Goal: Use online tool/utility: Utilize a website feature to perform a specific function

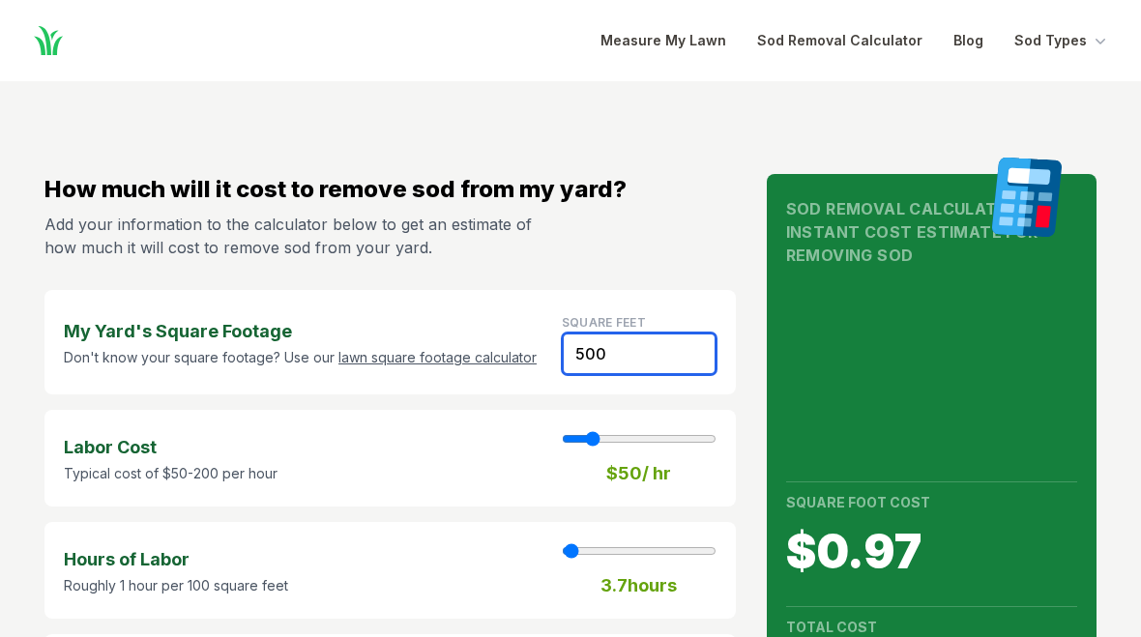
click at [635, 348] on input "500" at bounding box center [639, 354] width 155 height 43
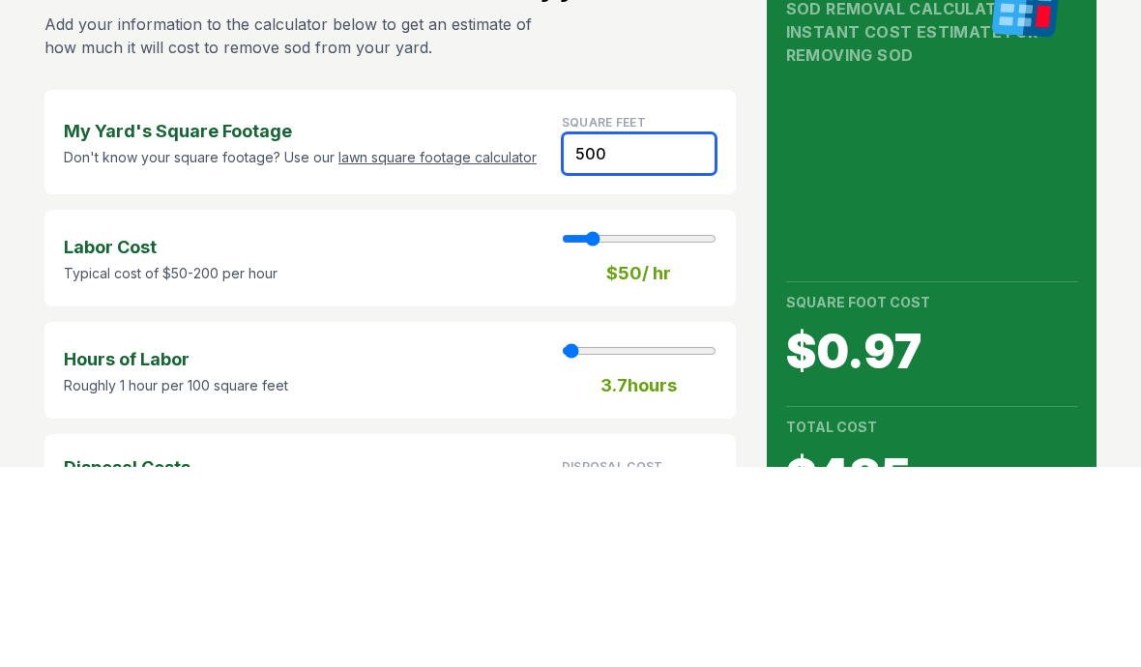
type input "50"
type input "1"
type input "30.00"
type input "5"
type input "3.00"
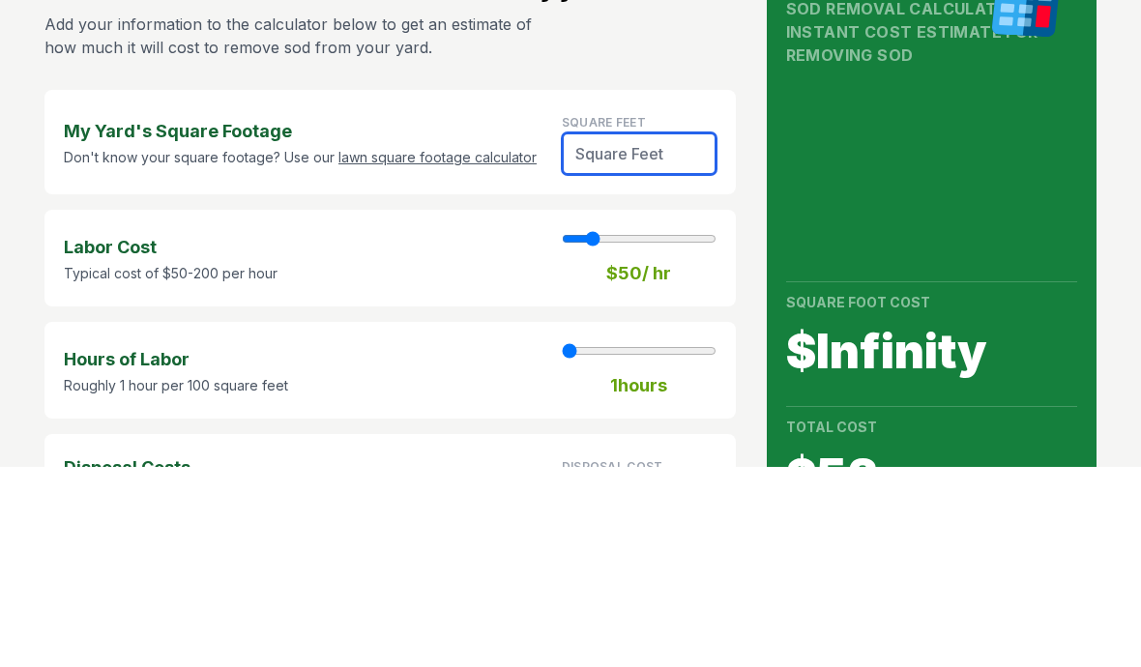
type input "4"
type input "2.40"
type input "40"
type input "24.00"
type input "400"
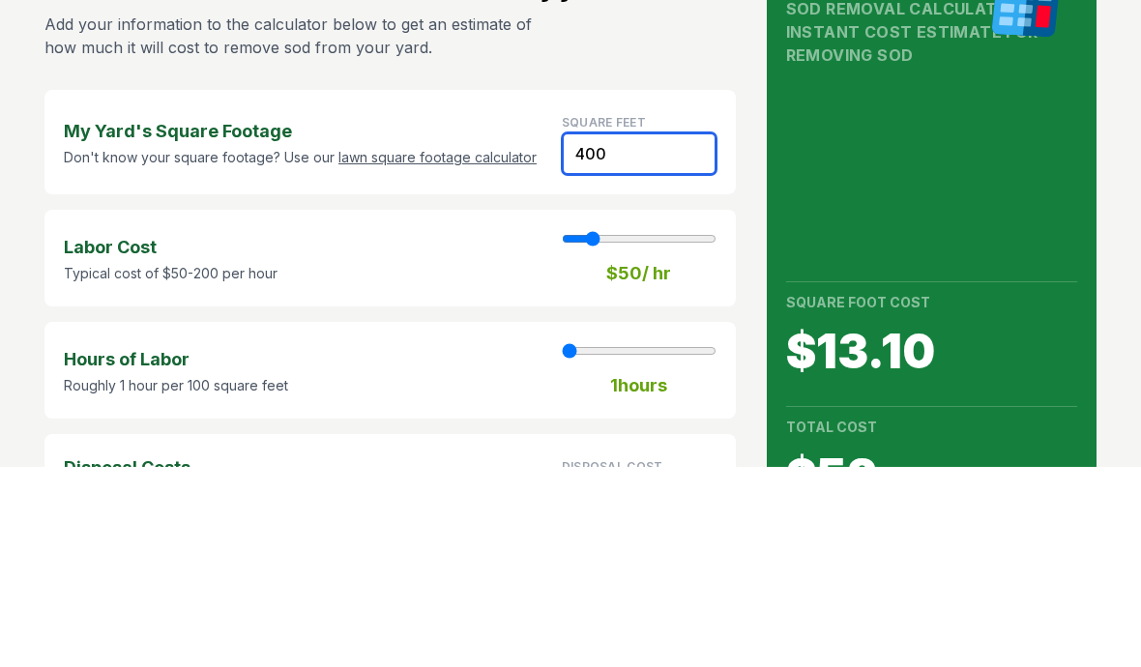
type input "3"
type input "240.00"
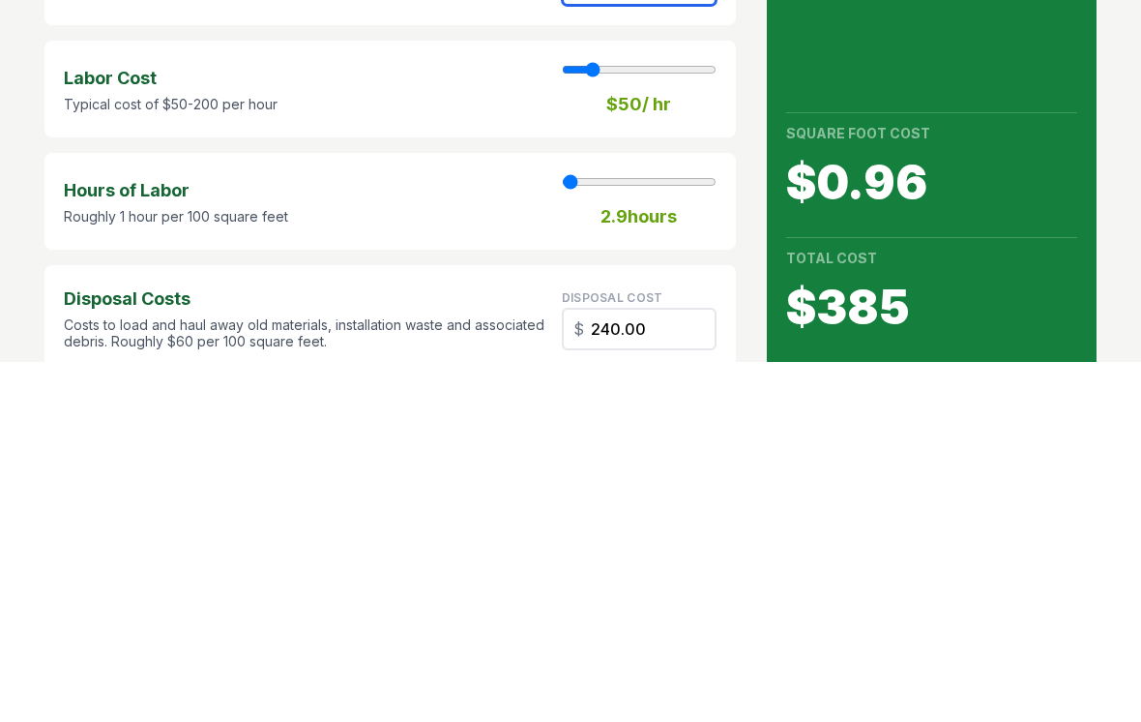
scroll to position [11, 0]
type input "400"
click at [707, 531] on div "2.9 hours" at bounding box center [639, 560] width 155 height 58
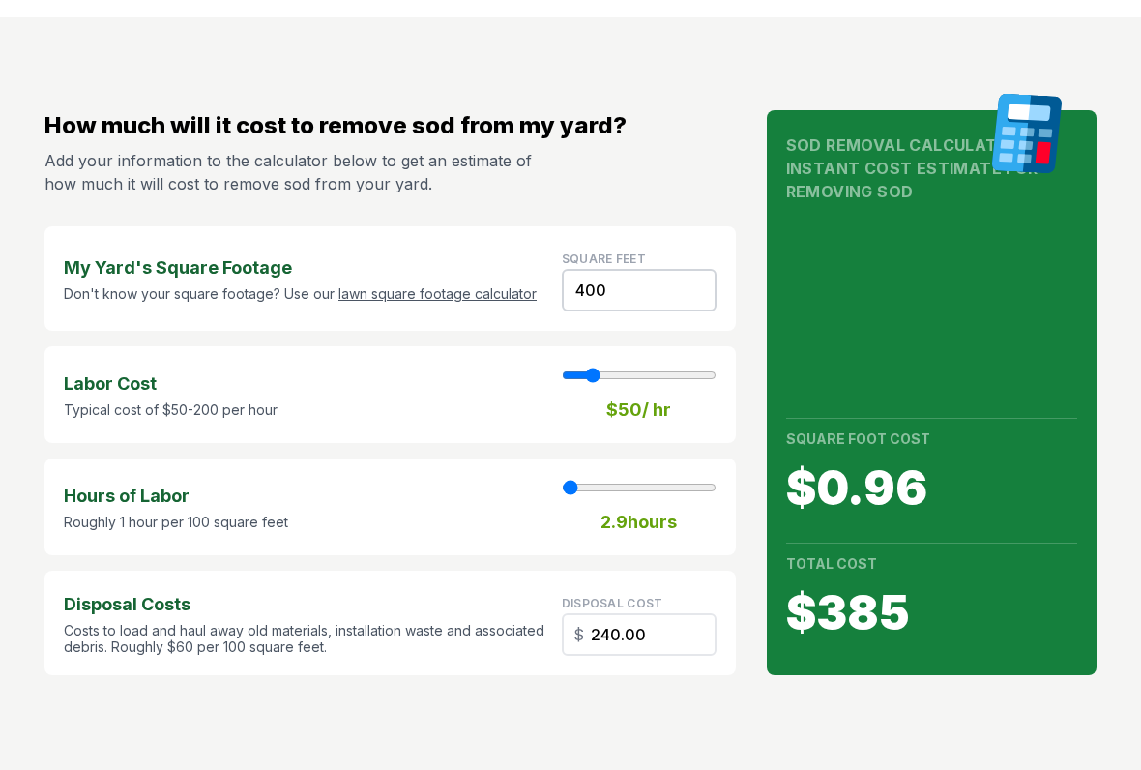
scroll to position [65, 0]
click at [659, 525] on strong "2.9 hours" at bounding box center [639, 521] width 76 height 27
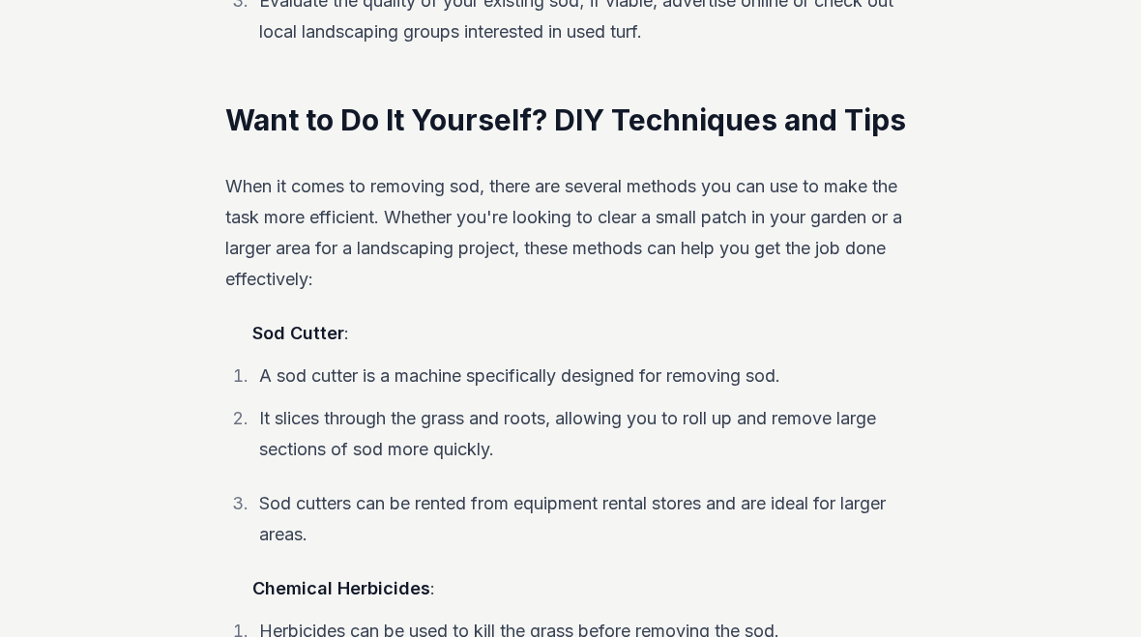
scroll to position [2539, 0]
